Goal: Entertainment & Leisure: Consume media (video, audio)

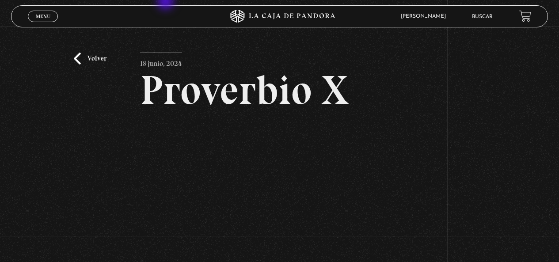
scroll to position [53, 0]
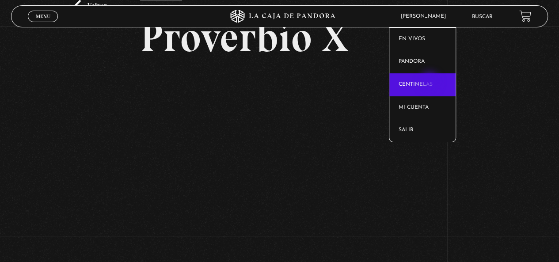
click at [430, 82] on link "Centinelas" at bounding box center [422, 84] width 66 height 23
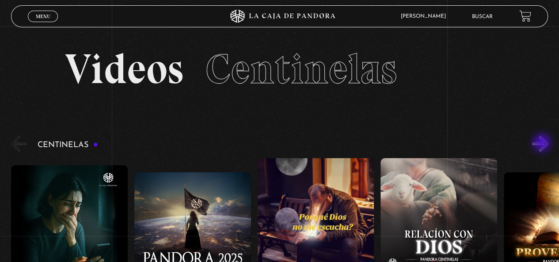
click at [542, 144] on button "»" at bounding box center [539, 143] width 15 height 15
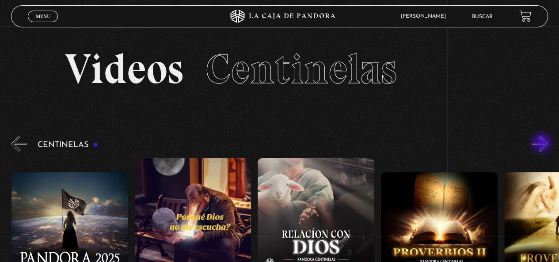
click at [542, 144] on button "»" at bounding box center [539, 143] width 15 height 15
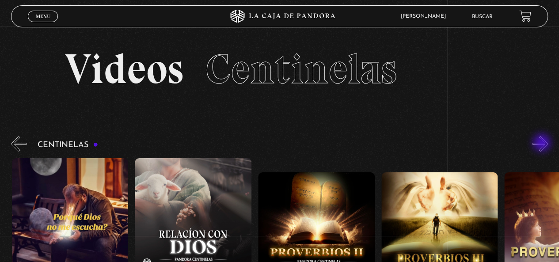
click at [542, 144] on button "»" at bounding box center [539, 143] width 15 height 15
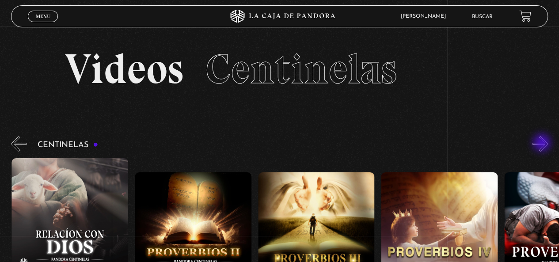
click at [542, 144] on button "»" at bounding box center [539, 143] width 15 height 15
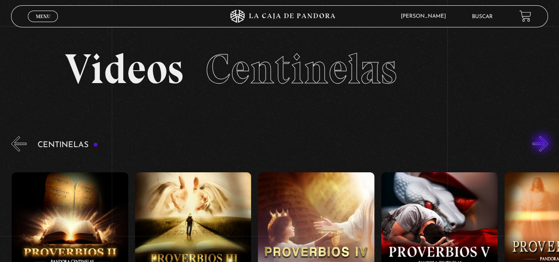
click at [542, 144] on button "»" at bounding box center [539, 143] width 15 height 15
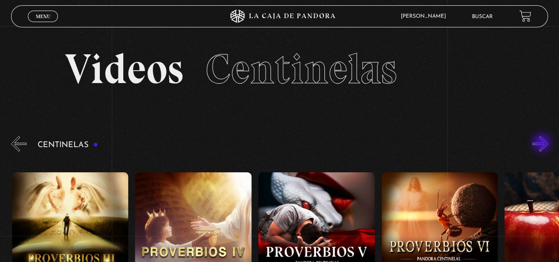
click at [542, 144] on button "»" at bounding box center [539, 143] width 15 height 15
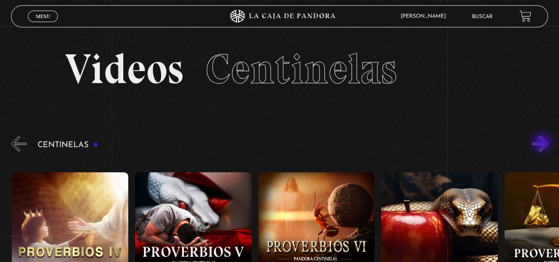
click at [542, 144] on button "»" at bounding box center [539, 143] width 15 height 15
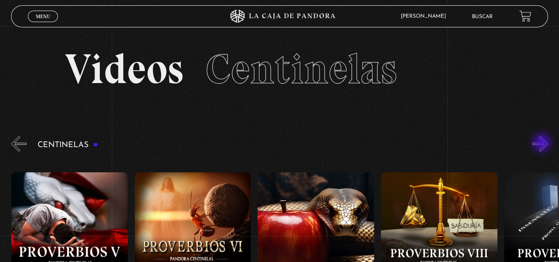
click at [542, 144] on button "»" at bounding box center [539, 143] width 15 height 15
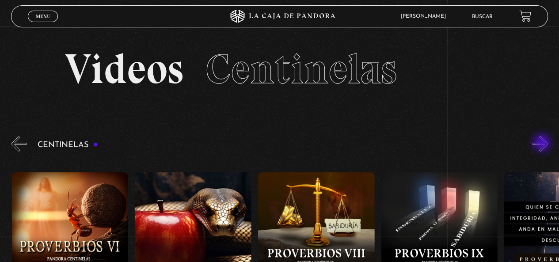
click at [542, 144] on button "»" at bounding box center [539, 143] width 15 height 15
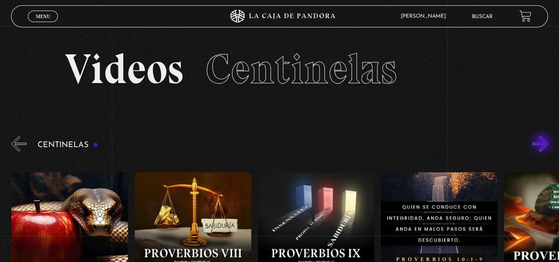
click at [542, 144] on button "»" at bounding box center [539, 143] width 15 height 15
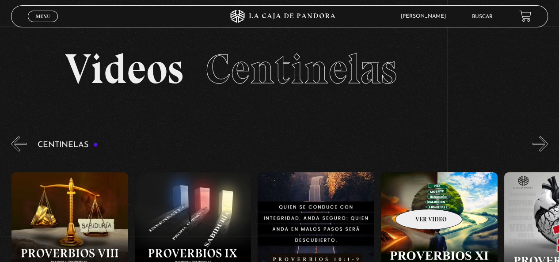
scroll to position [0, 1231]
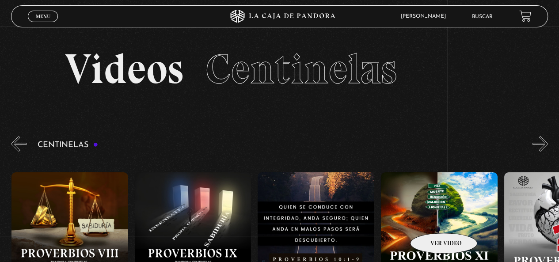
click at [432, 220] on figure at bounding box center [439, 251] width 117 height 159
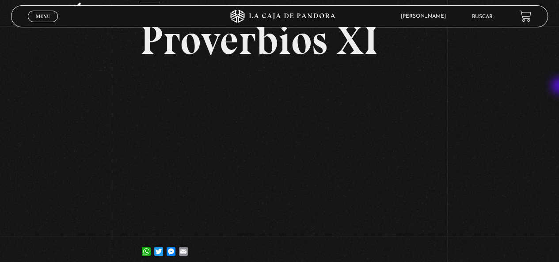
scroll to position [60, 0]
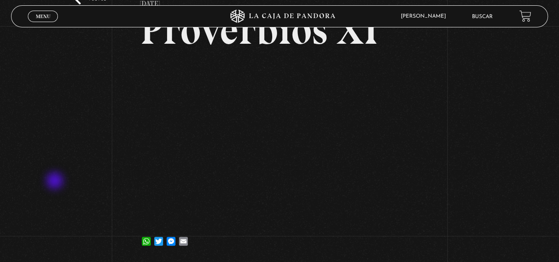
click at [57, 182] on div "Volver 9 julio, 2024 Proverbios XI WhatsApp Twitter Messenger Email" at bounding box center [279, 113] width 559 height 295
